Goal: Task Accomplishment & Management: Manage account settings

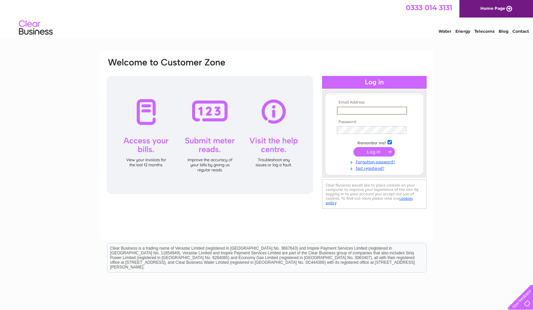
type input "faisal_aslam@hotmail.com"
click at [374, 151] on input "submit" at bounding box center [374, 151] width 42 height 9
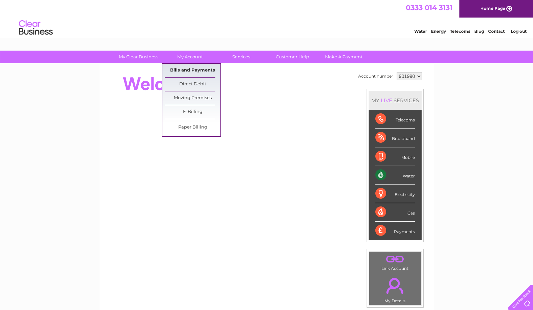
click at [203, 71] on link "Bills and Payments" at bounding box center [193, 71] width 56 height 14
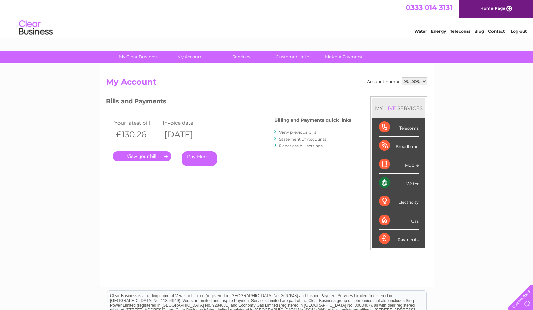
click at [299, 131] on link "View previous bills" at bounding box center [297, 132] width 37 height 5
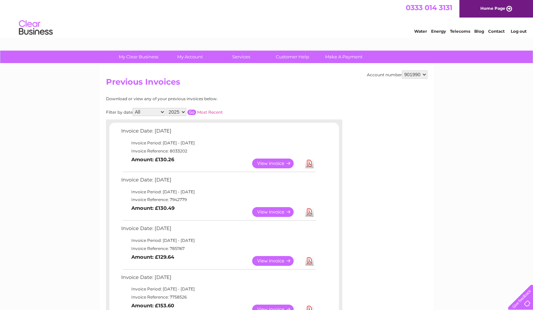
click at [285, 210] on link "View" at bounding box center [277, 212] width 50 height 10
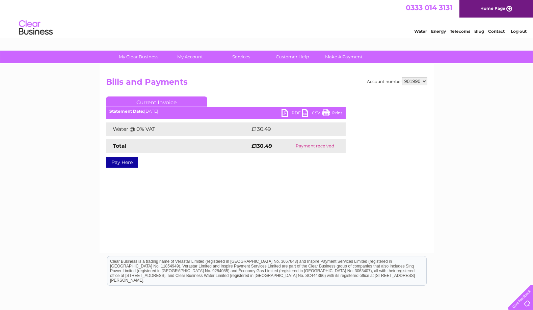
click at [285, 114] on link "PDF" at bounding box center [292, 114] width 20 height 10
